Goal: Navigation & Orientation: Find specific page/section

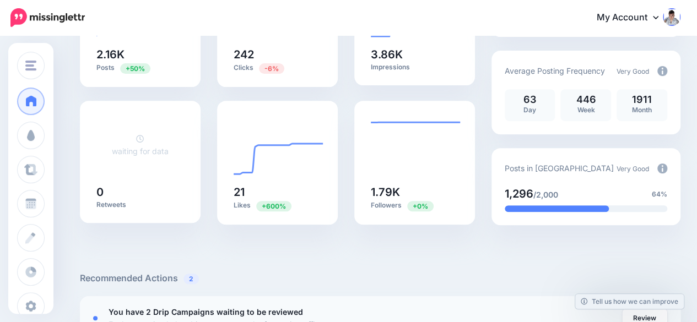
scroll to position [165, 0]
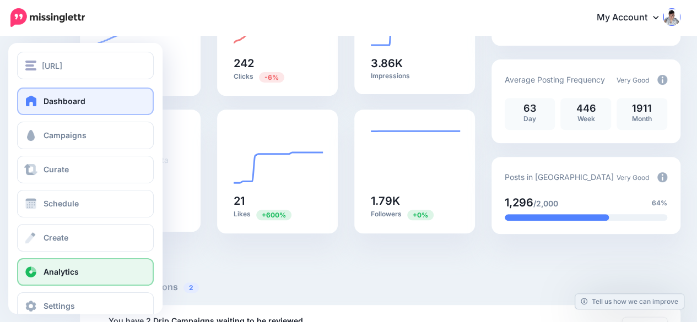
click at [48, 271] on span "Analytics" at bounding box center [61, 271] width 35 height 9
